Goal: Use online tool/utility: Use online tool/utility

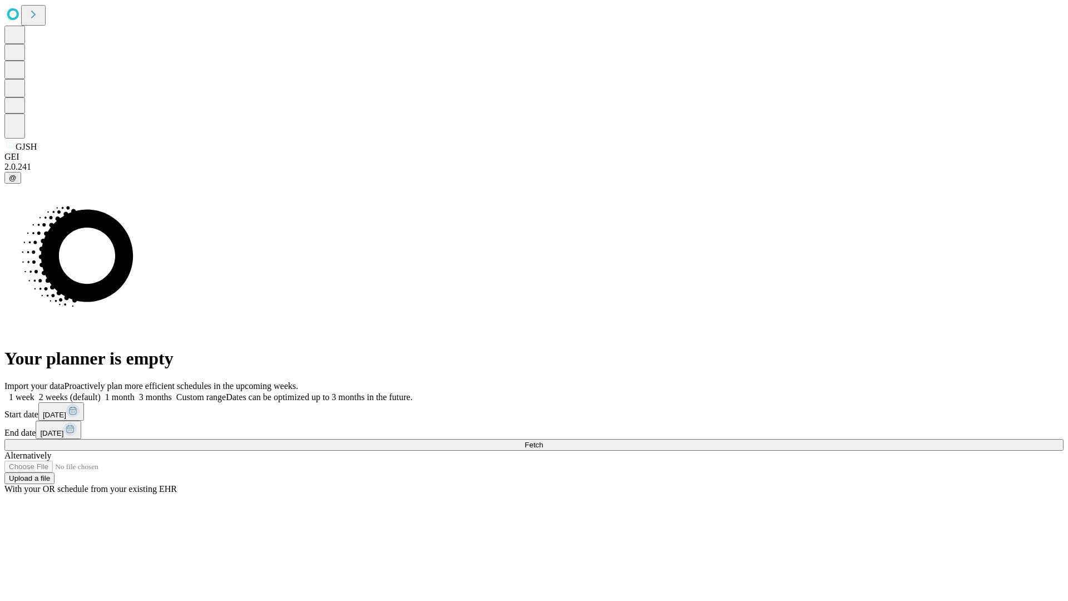
click at [543, 440] on span "Fetch" at bounding box center [533, 444] width 18 height 8
